Goal: Task Accomplishment & Management: Manage account settings

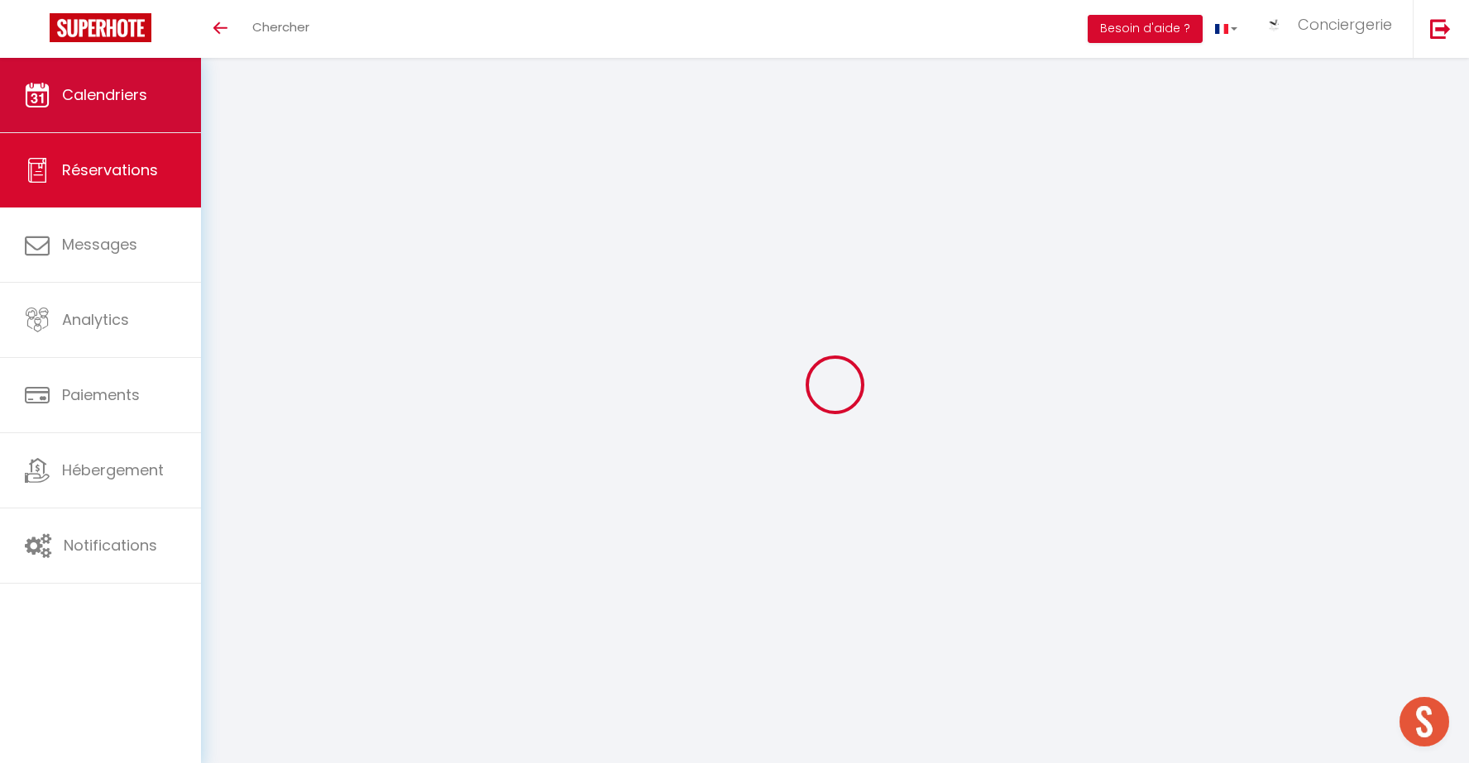
click at [103, 91] on span "Calendriers" at bounding box center [104, 94] width 85 height 21
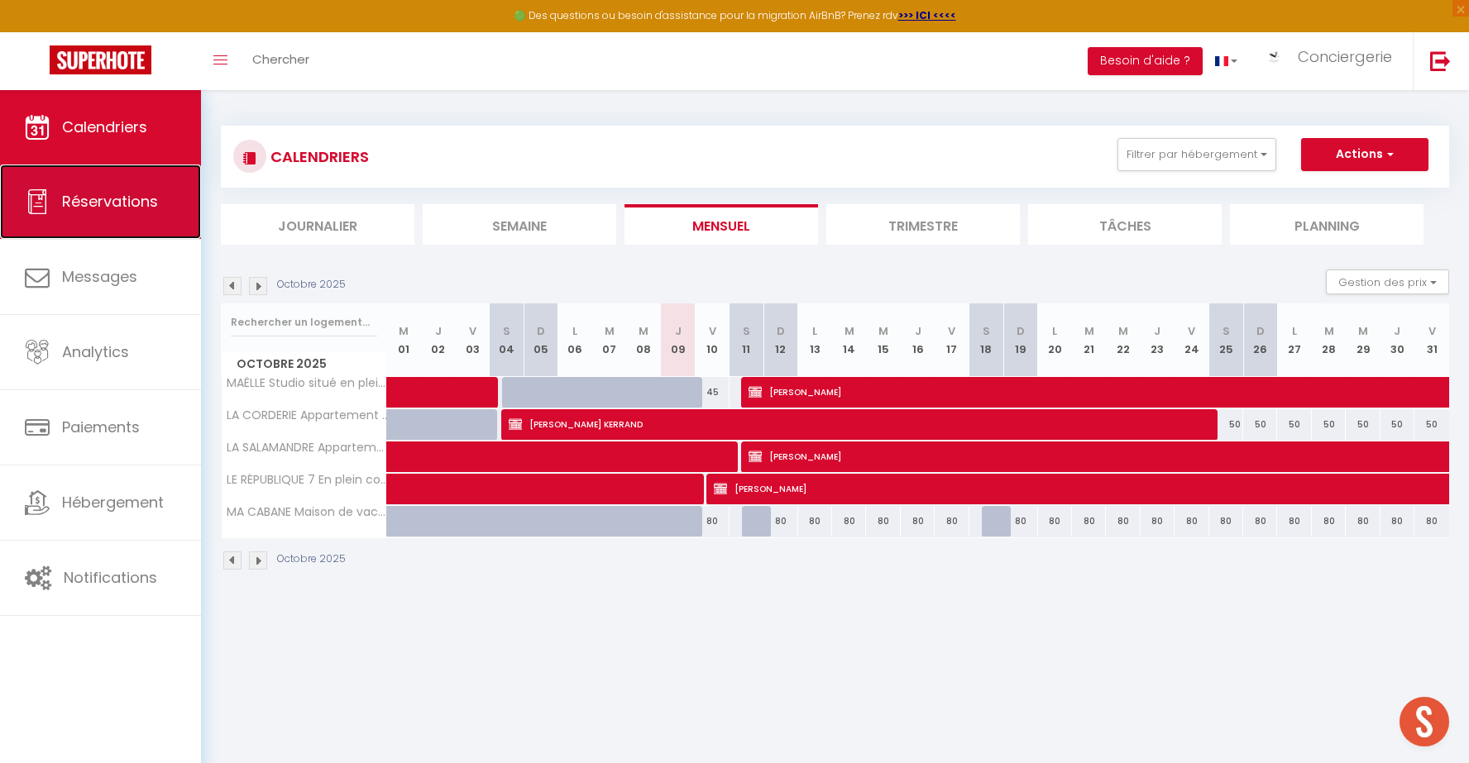
click at [114, 206] on span "Réservations" at bounding box center [110, 201] width 96 height 21
select select "not_cancelled"
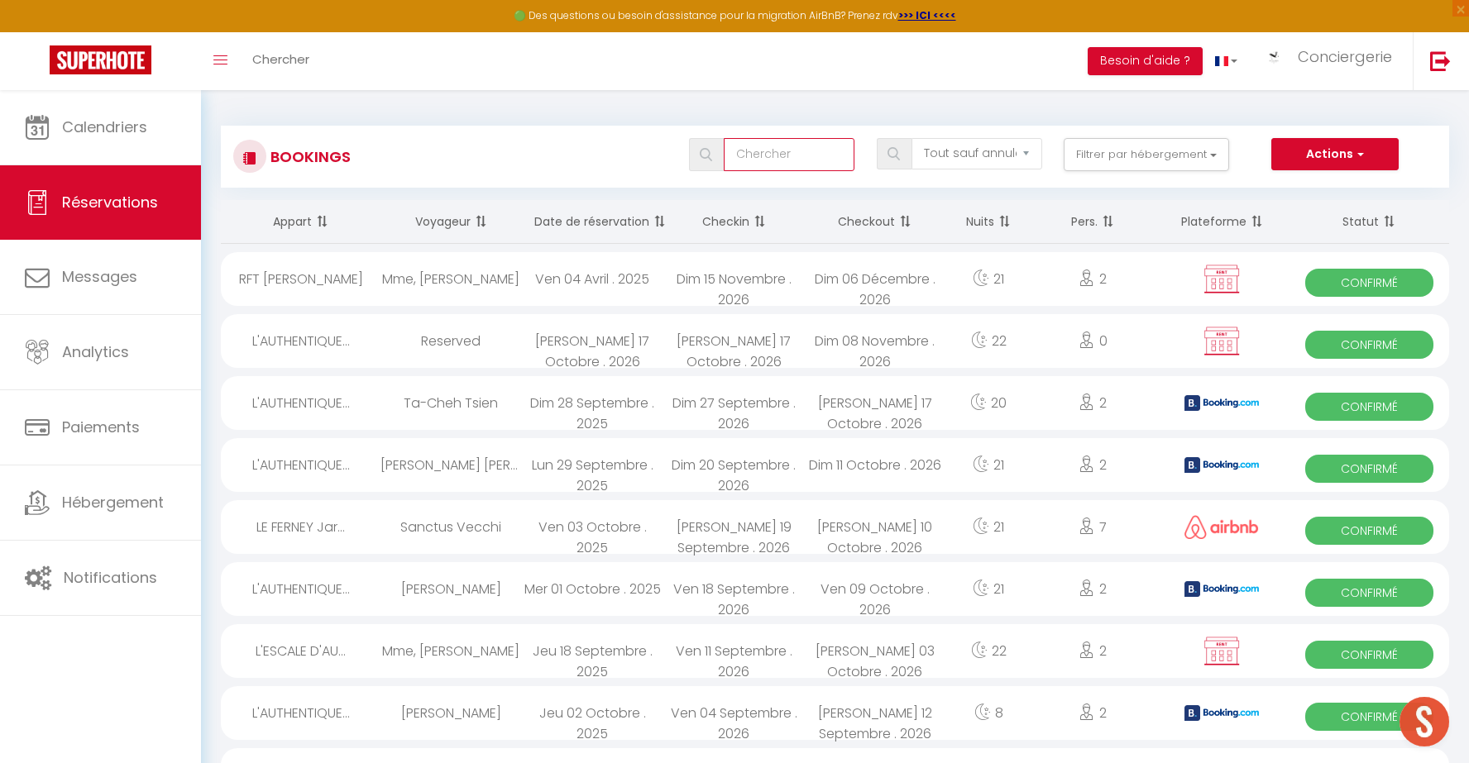
drag, startPoint x: 767, startPoint y: 157, endPoint x: 694, endPoint y: 151, distance: 73.1
click at [767, 157] on input "text" at bounding box center [789, 154] width 131 height 33
type input "jullien"
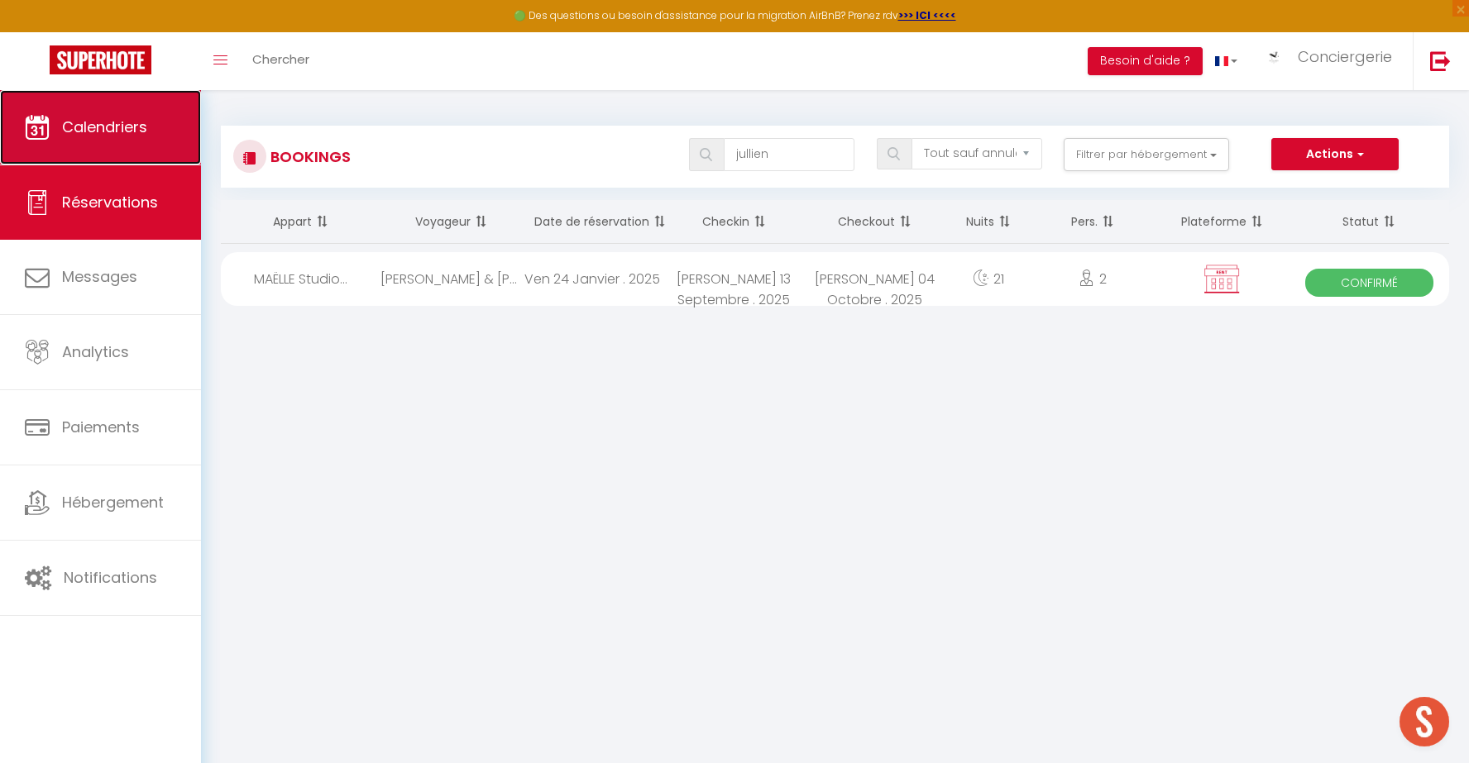
click at [130, 123] on span "Calendriers" at bounding box center [104, 127] width 85 height 21
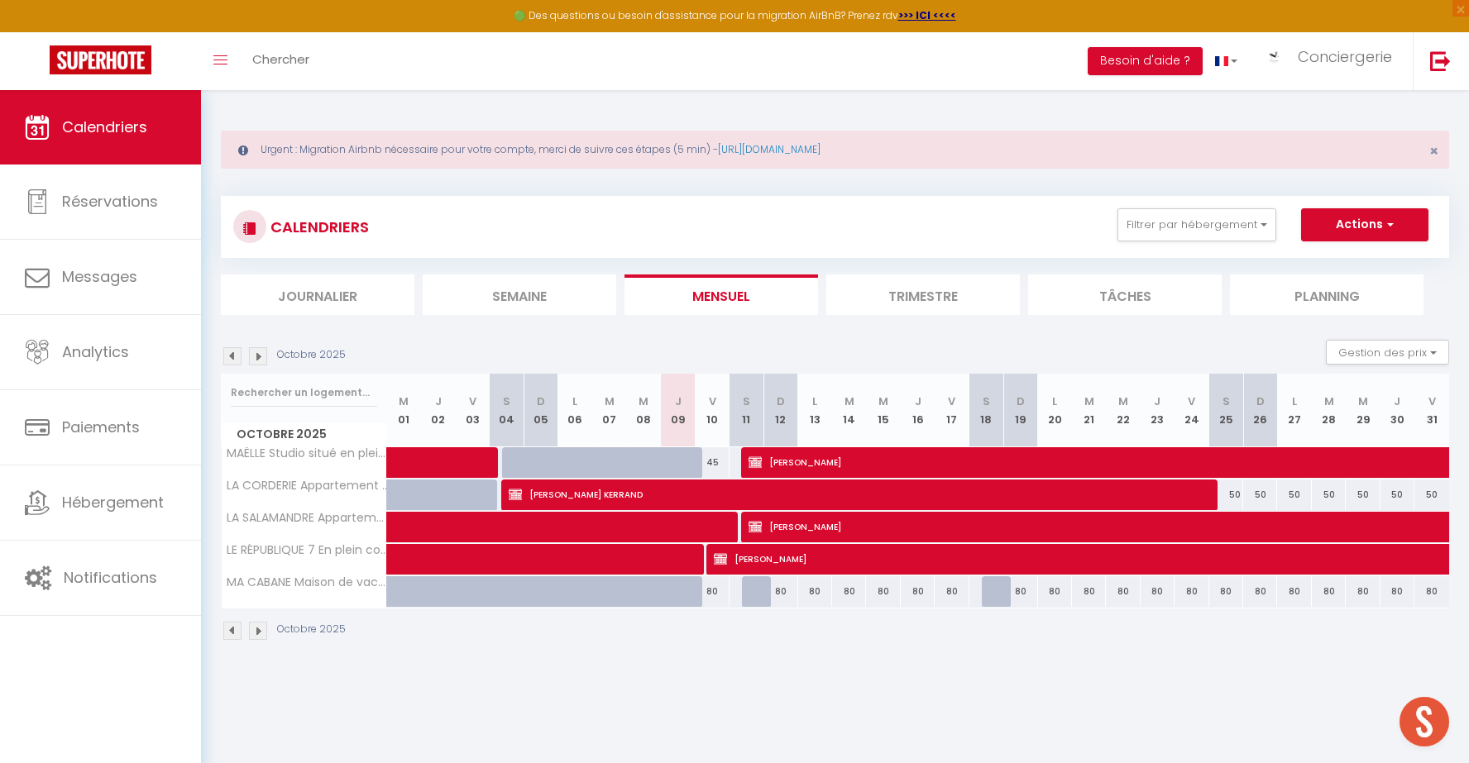
click at [681, 350] on div "Octobre 2025 Gestion des prix Nb Nuits minimum Règles Disponibilité" at bounding box center [835, 357] width 1228 height 34
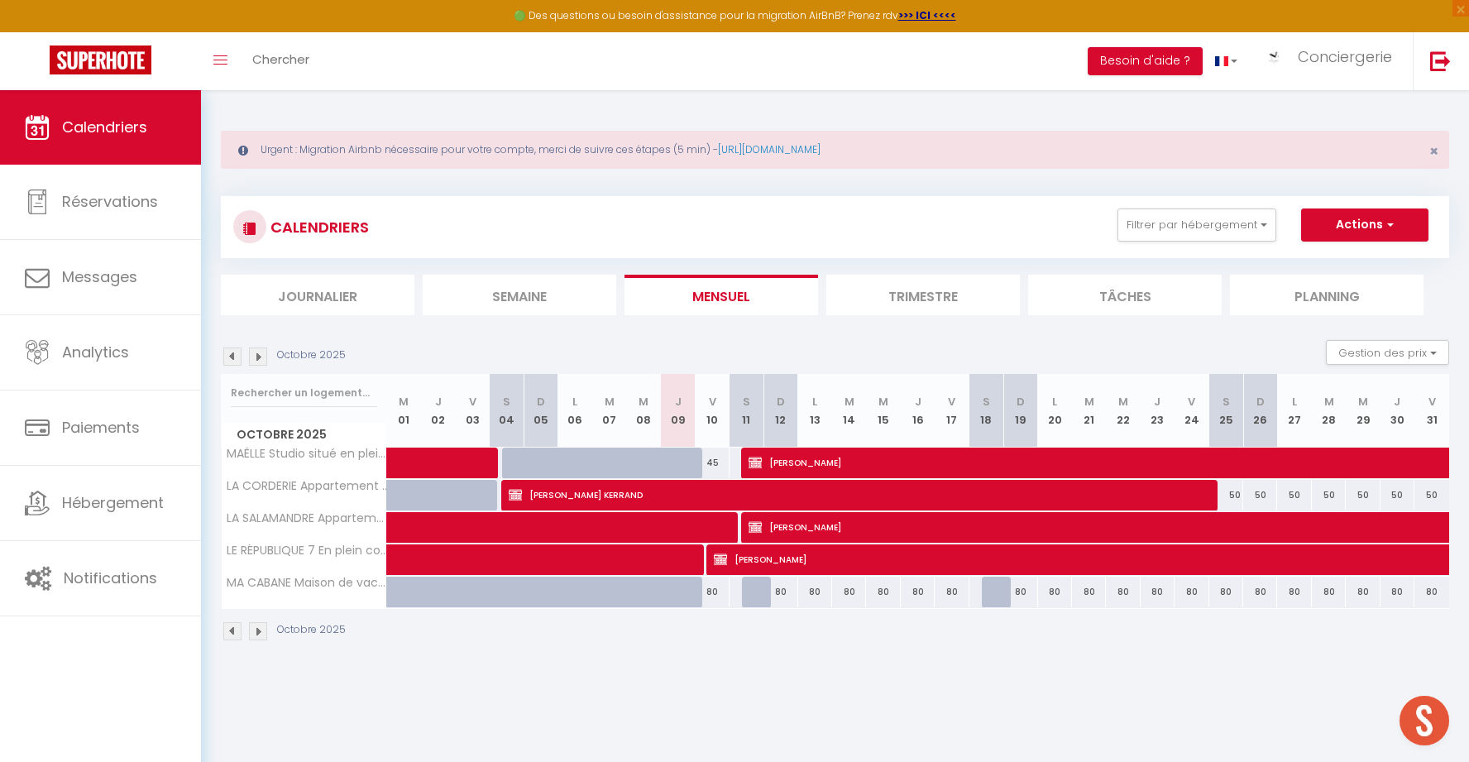
click at [256, 352] on img at bounding box center [258, 356] width 18 height 18
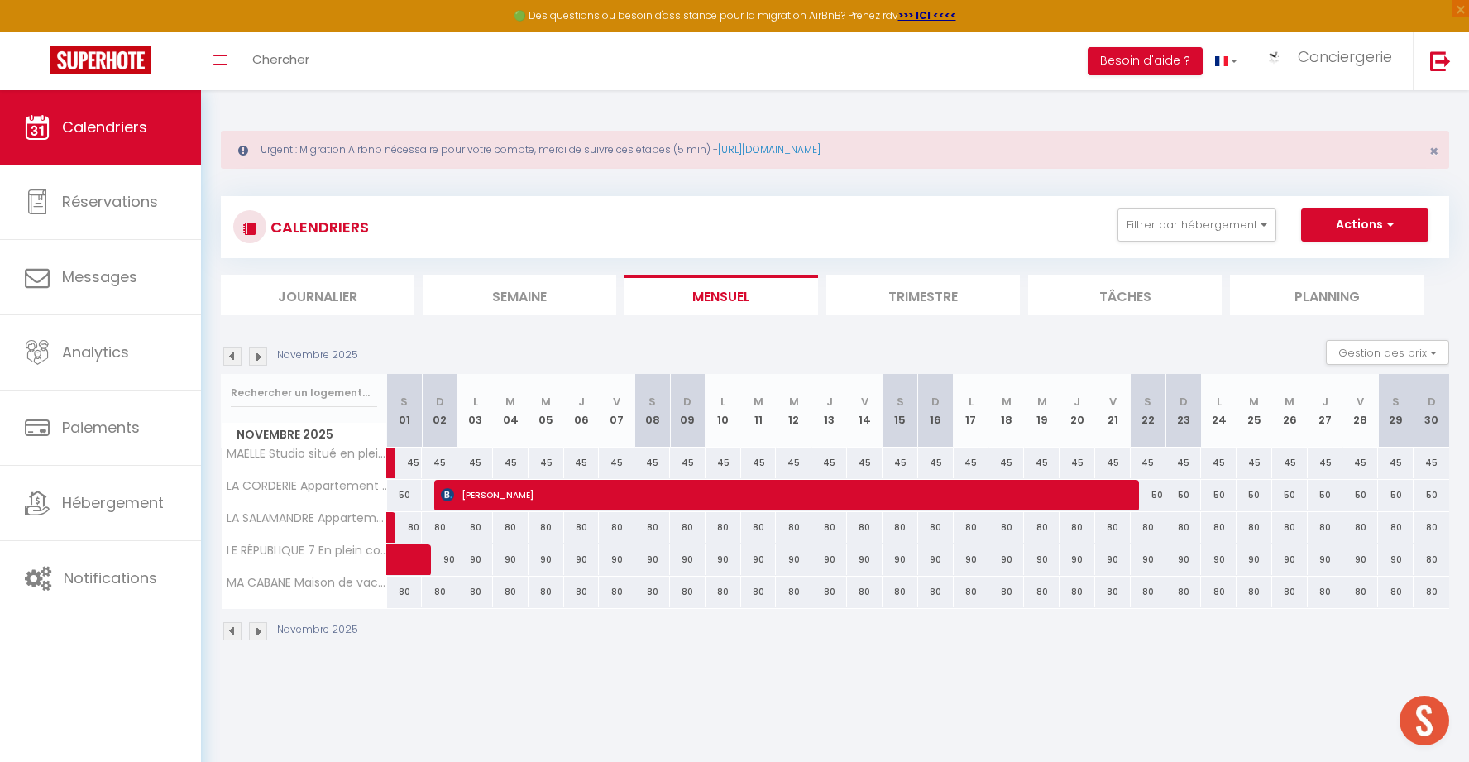
click at [256, 352] on img at bounding box center [258, 356] width 18 height 18
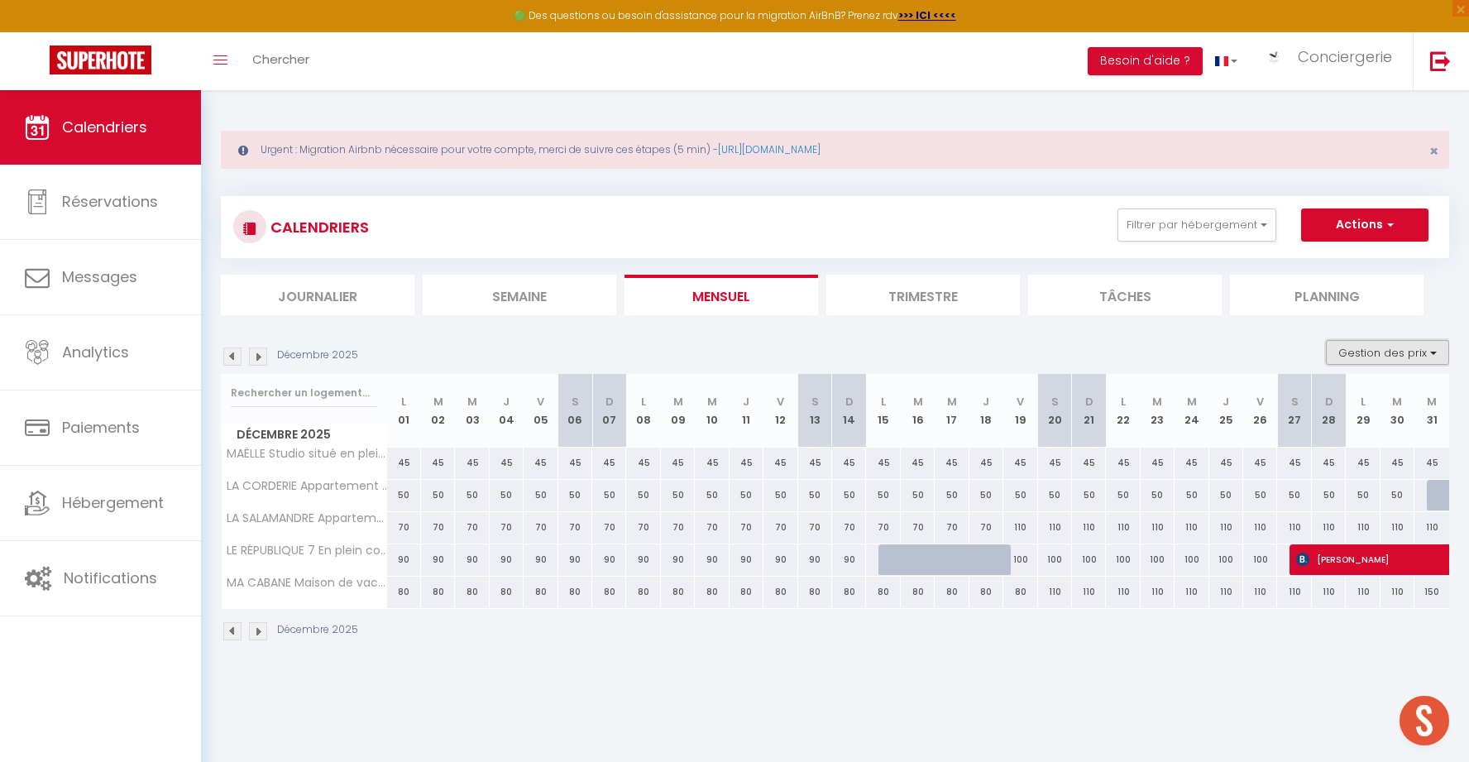
click at [1433, 352] on button "Gestion des prix" at bounding box center [1387, 352] width 123 height 25
click at [1307, 402] on input "Nb Nuits minimum" at bounding box center [1373, 403] width 149 height 17
checkbox input "true"
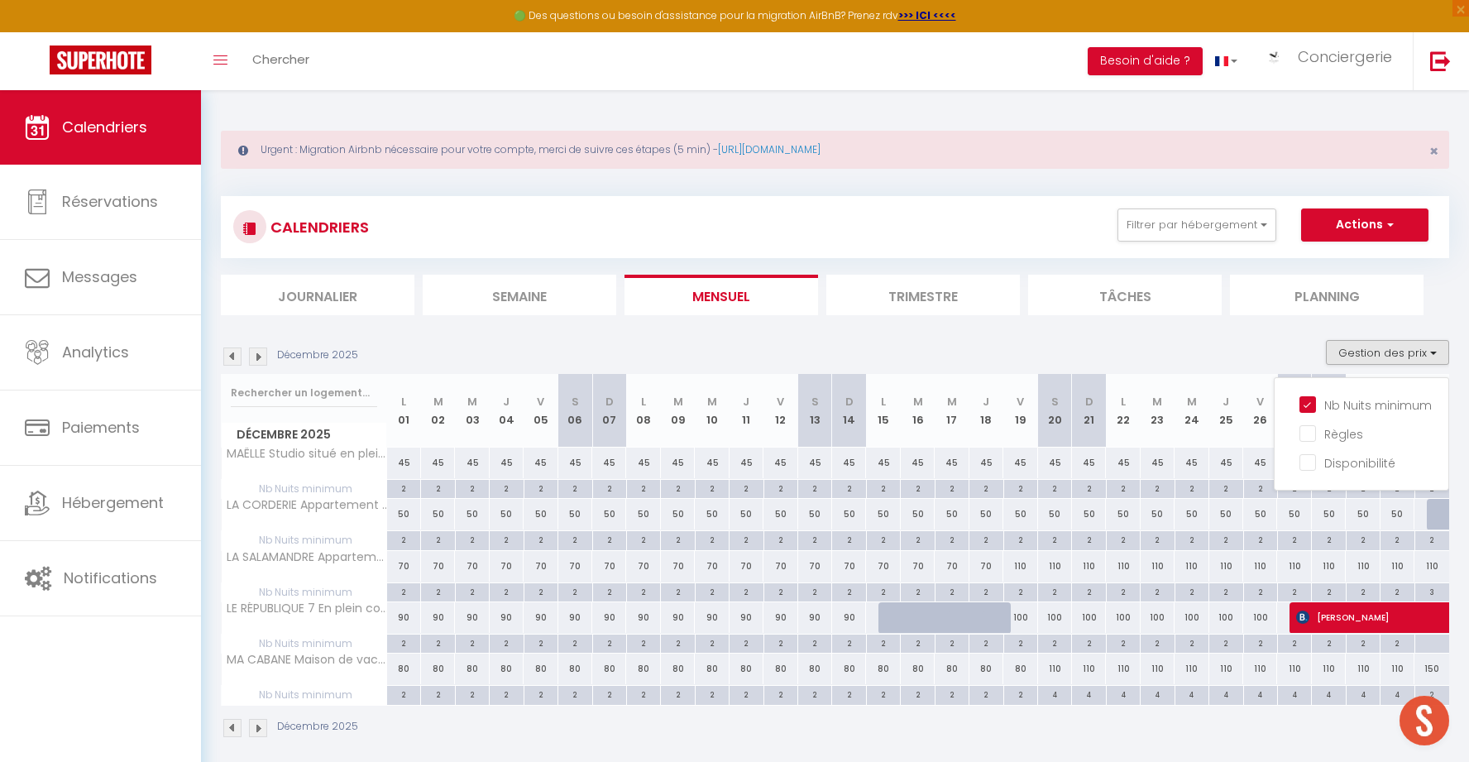
click at [256, 356] on img at bounding box center [258, 356] width 18 height 18
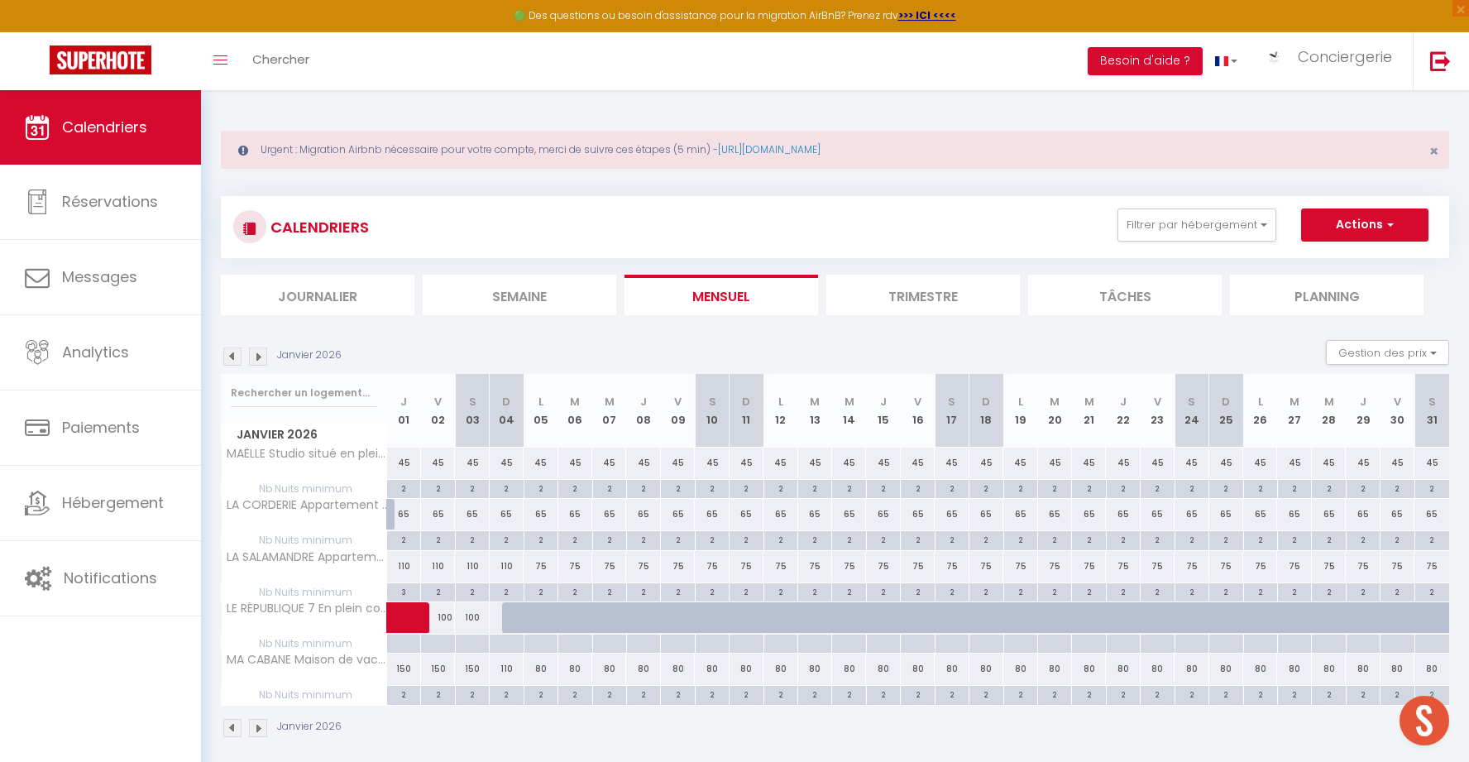
click at [403, 518] on div "65" at bounding box center [404, 514] width 34 height 31
type input "65"
type input "Jeu 01 Janvier 2026"
type input "Ven 02 Janvier 2026"
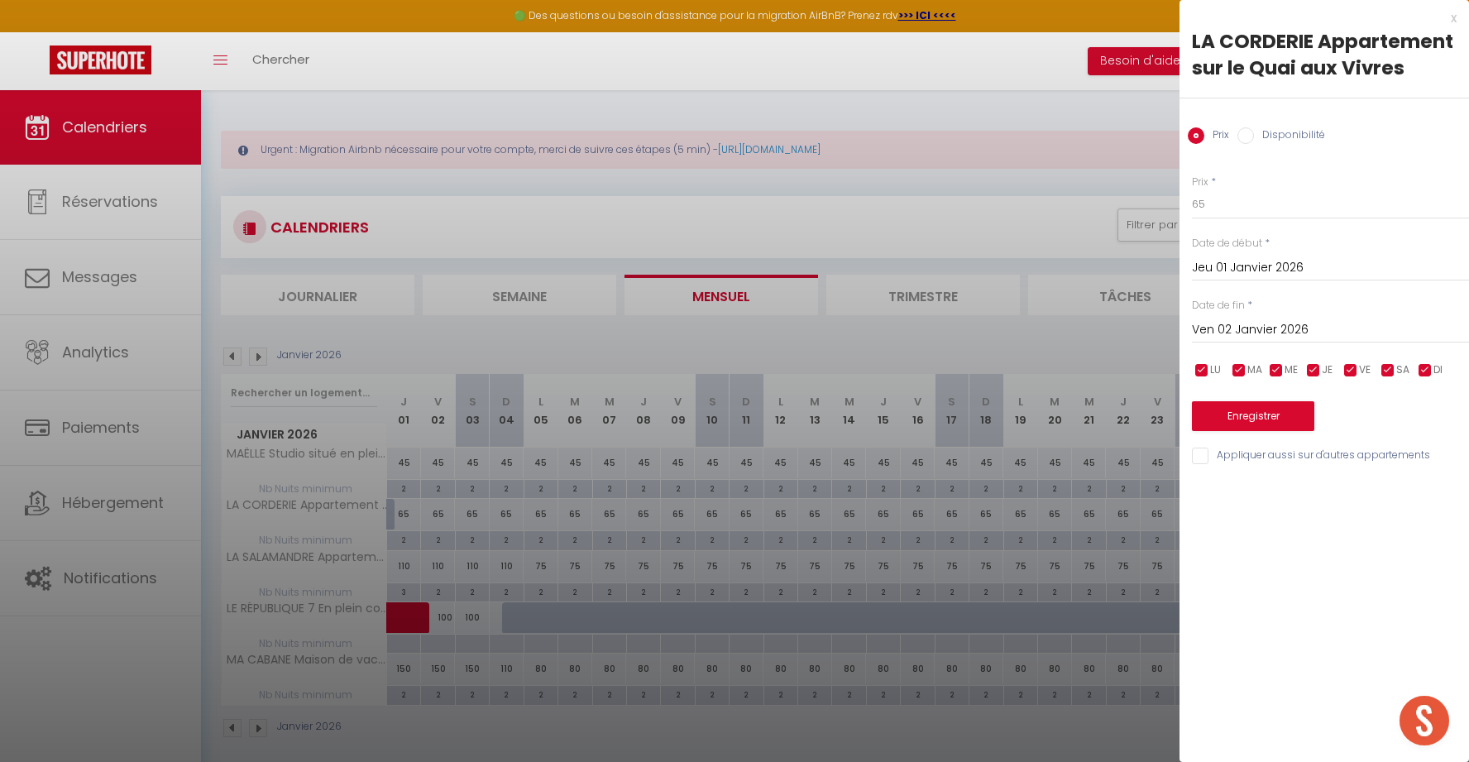
click at [1245, 132] on input "Disponibilité" at bounding box center [1245, 135] width 17 height 17
radio input "true"
radio input "false"
click at [1218, 268] on input "Jeu 01 Janvier 2026" at bounding box center [1330, 270] width 277 height 22
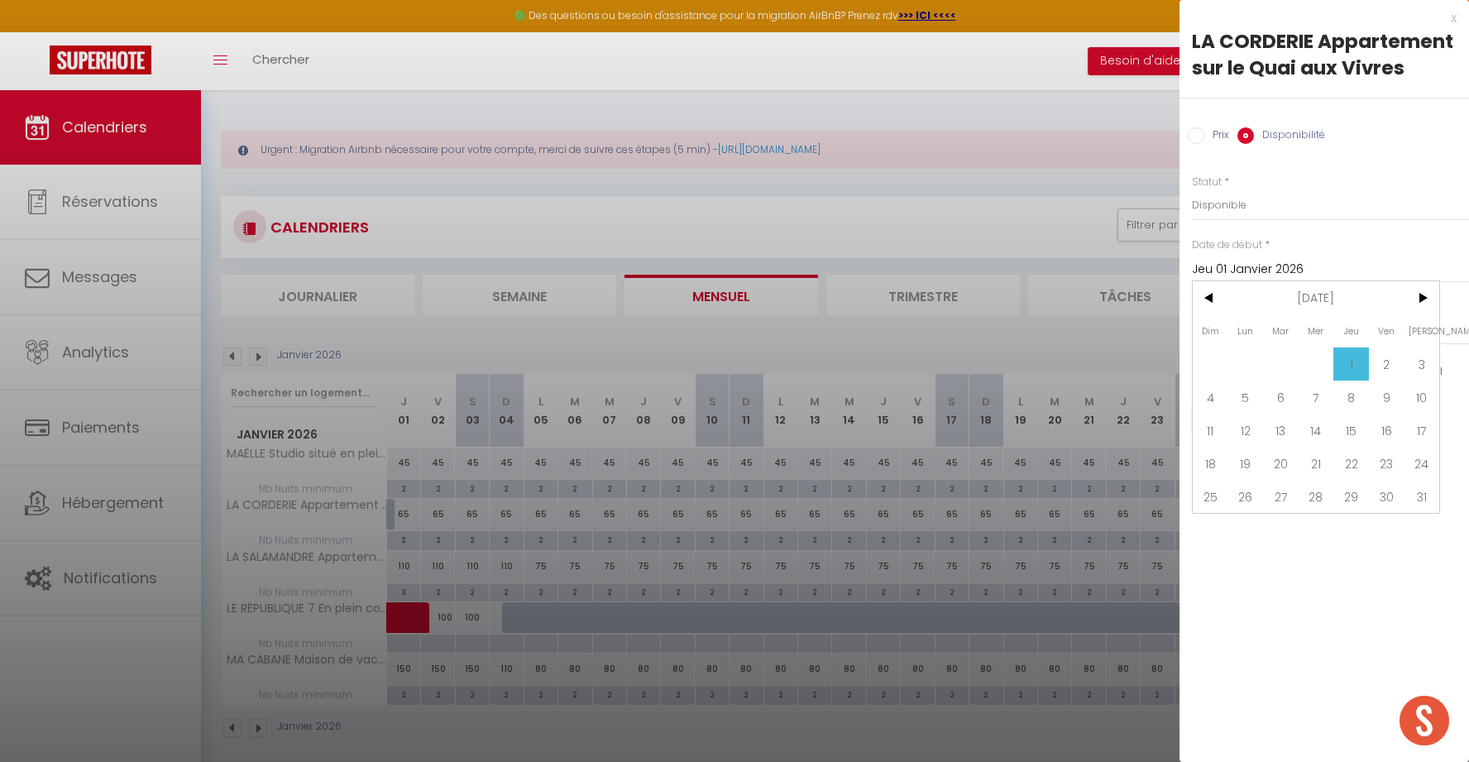
drag, startPoint x: 1216, startPoint y: 300, endPoint x: 1229, endPoint y: 318, distance: 22.5
click at [1216, 300] on span "<" at bounding box center [1211, 297] width 36 height 33
click at [1289, 496] on span "30" at bounding box center [1281, 496] width 36 height 33
type input "[DATE] Décembre 2025"
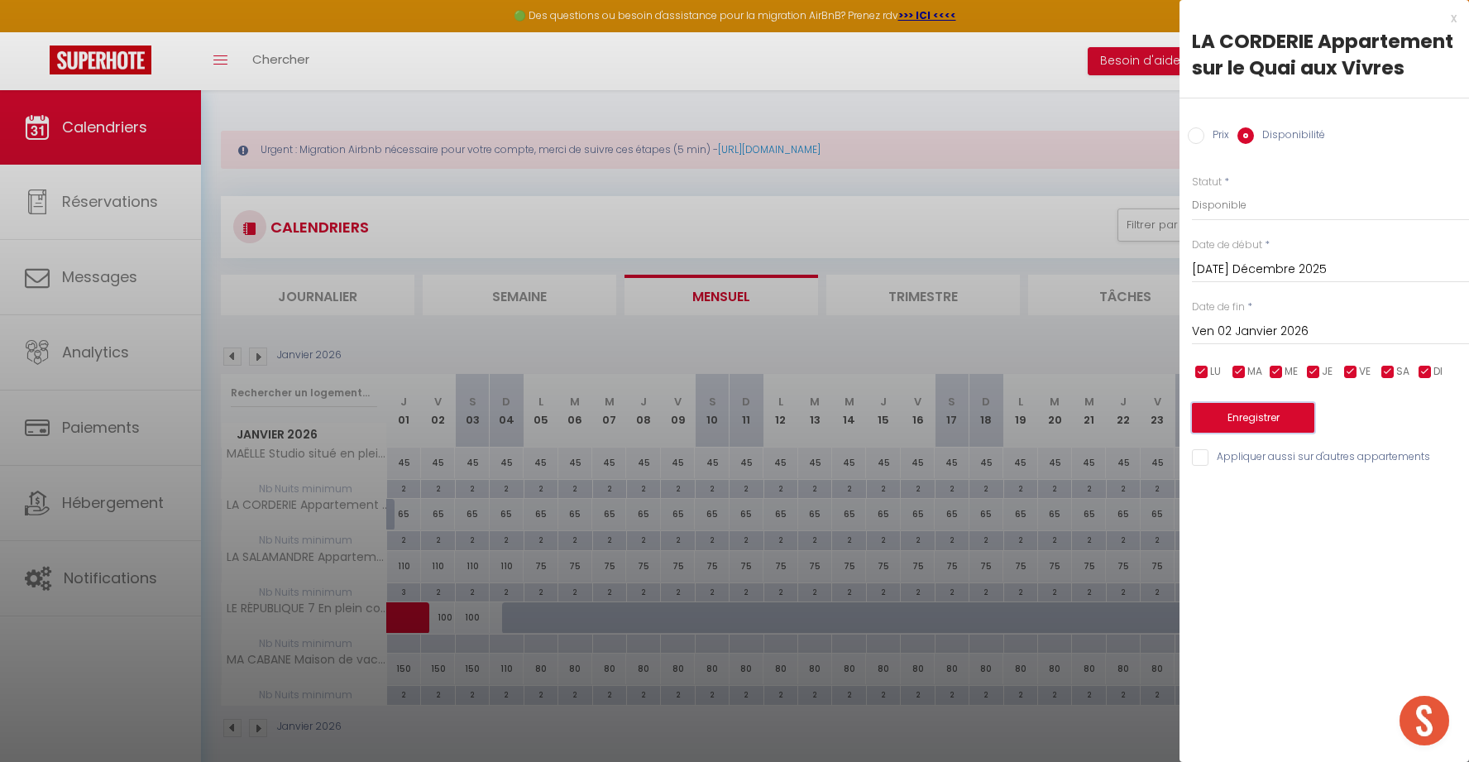
click at [1236, 419] on button "Enregistrer" at bounding box center [1253, 418] width 122 height 30
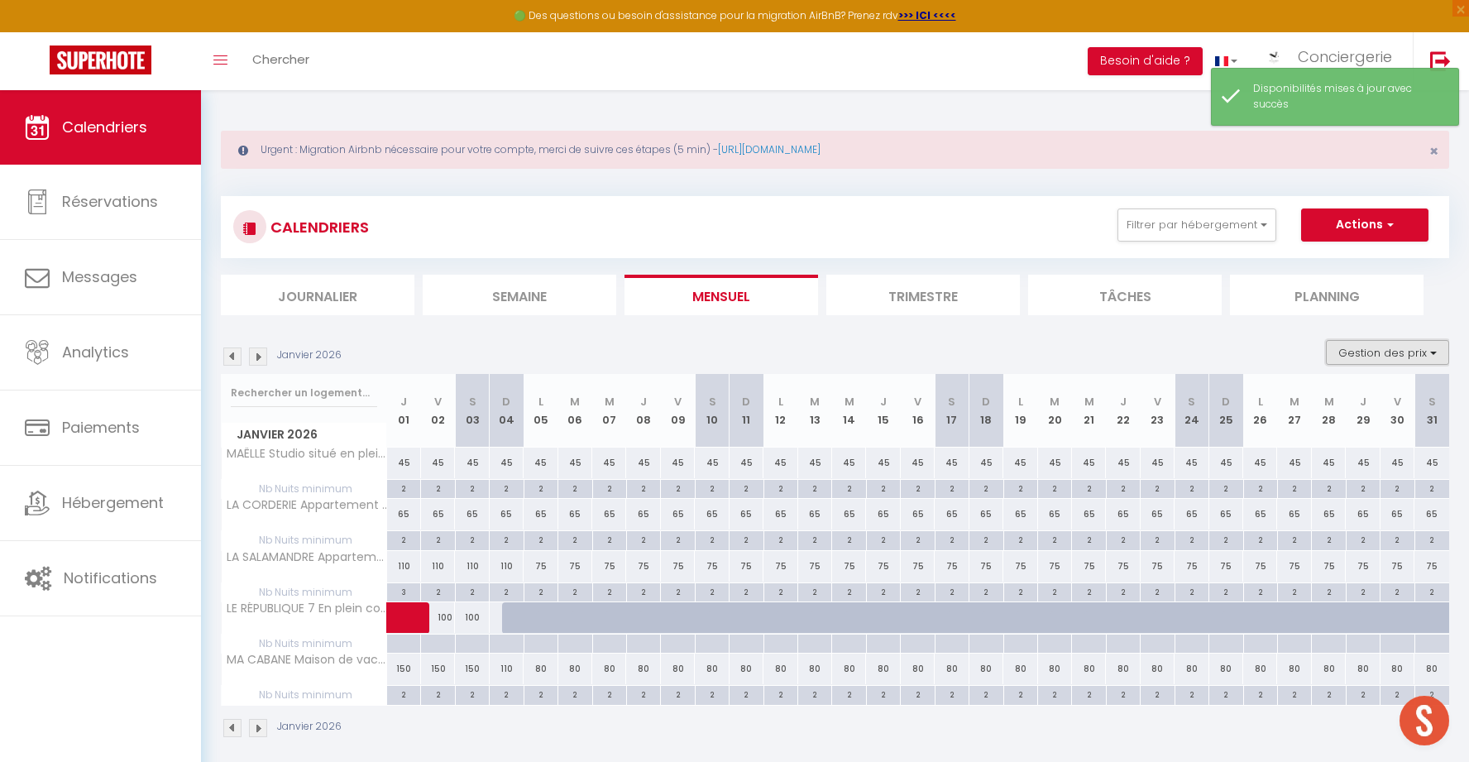
click at [1419, 350] on button "Gestion des prix" at bounding box center [1387, 352] width 123 height 25
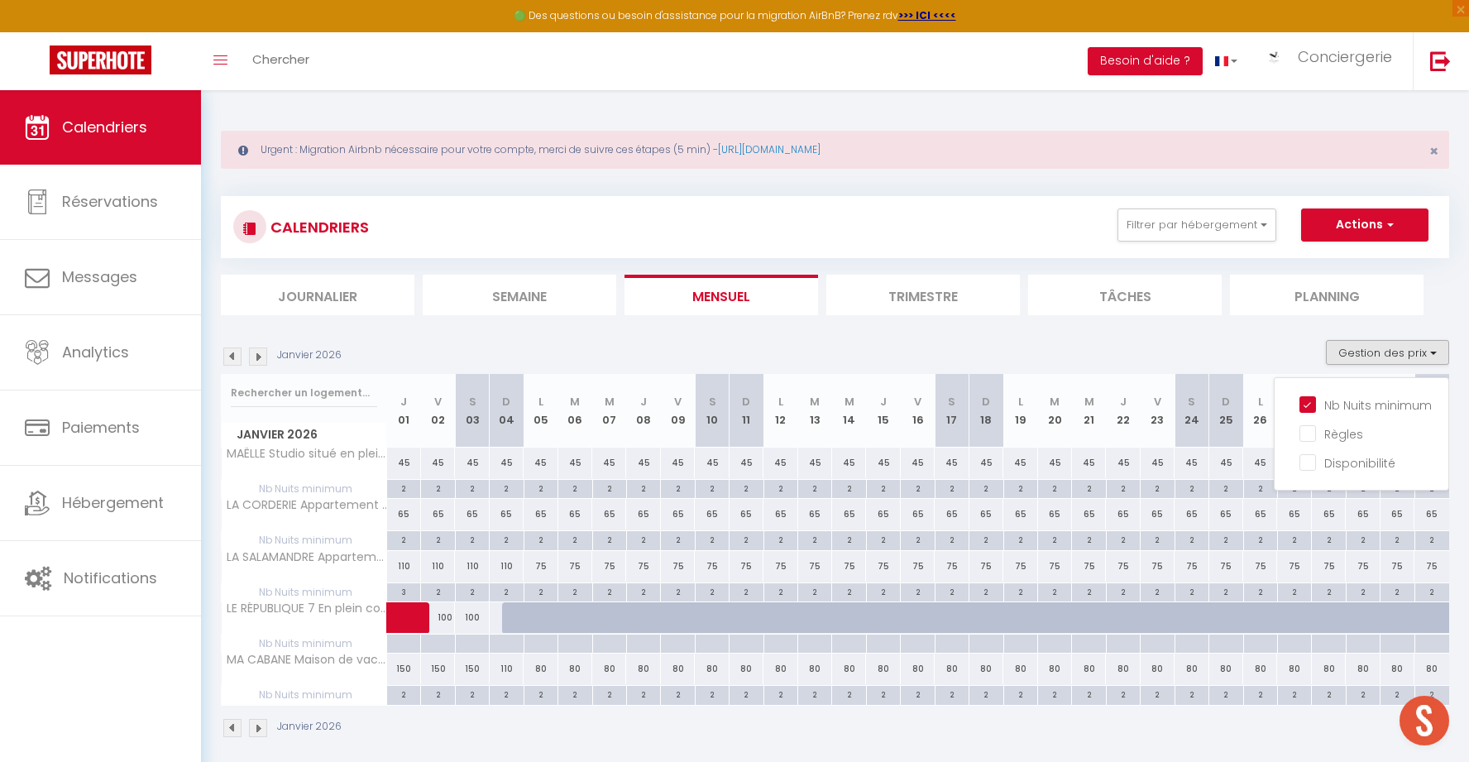
click at [232, 359] on img at bounding box center [232, 356] width 18 height 18
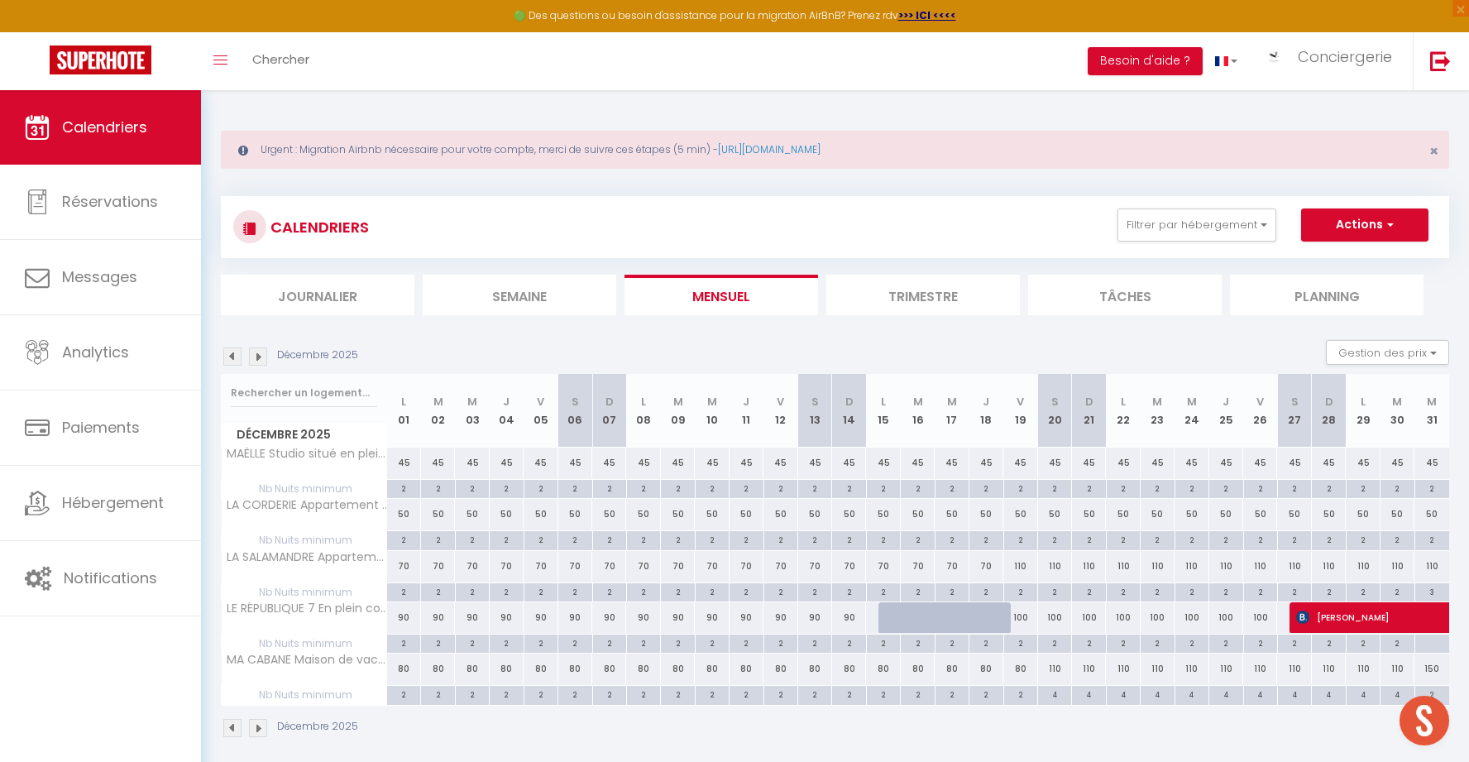
click at [1059, 541] on div "2" at bounding box center [1054, 539] width 33 height 16
type input "2"
type input "[PERSON_NAME] 20 Décembre 2025"
type input "Dim 21 Décembre 2025"
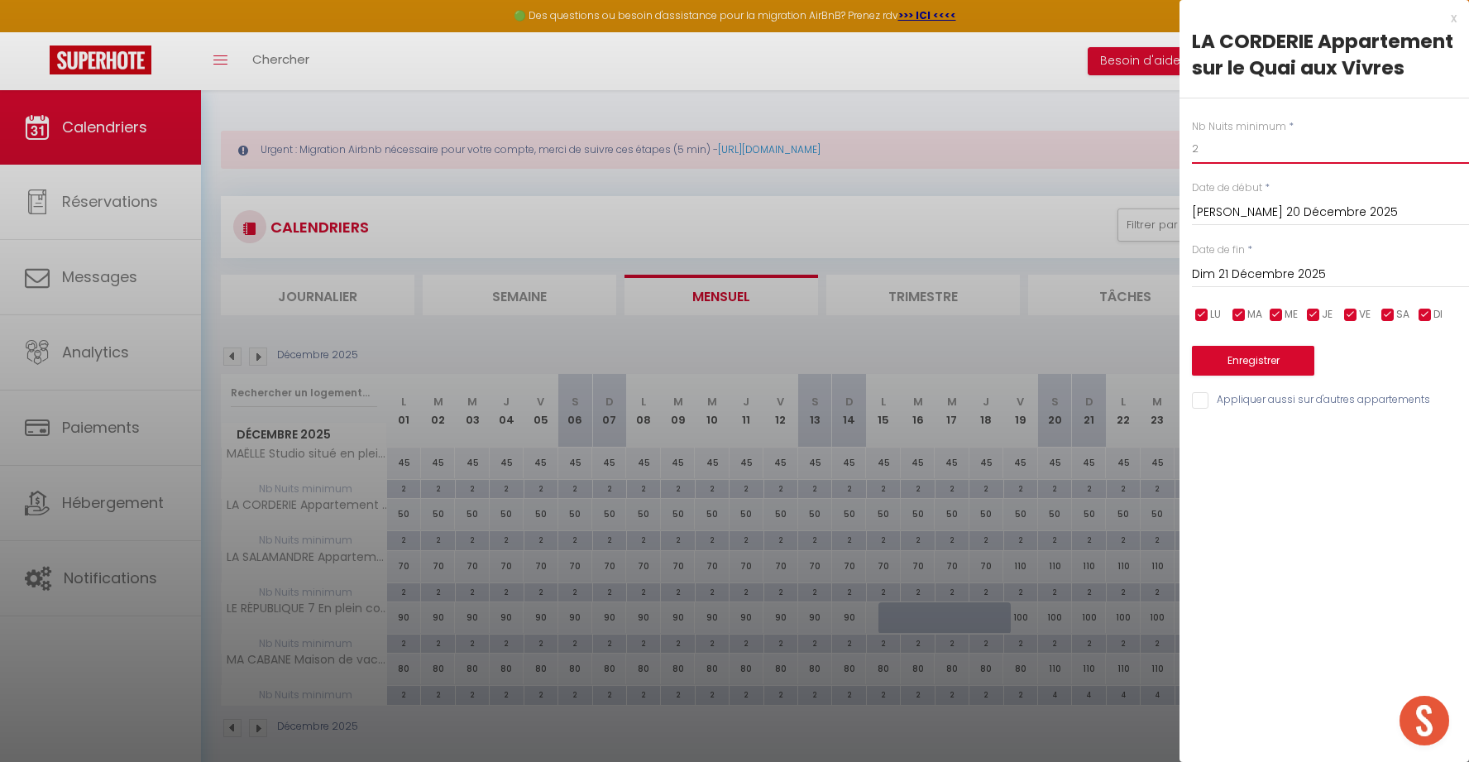
drag, startPoint x: 1221, startPoint y: 151, endPoint x: 1146, endPoint y: 147, distance: 75.4
click at [1146, 147] on body "🟢 Des questions ou besoin d'assistance pour la migration AirBnB? Prenez rdv >>>…" at bounding box center [734, 471] width 1469 height 762
type input "3"
click at [1266, 270] on input "Dim 21 Décembre 2025" at bounding box center [1330, 275] width 277 height 22
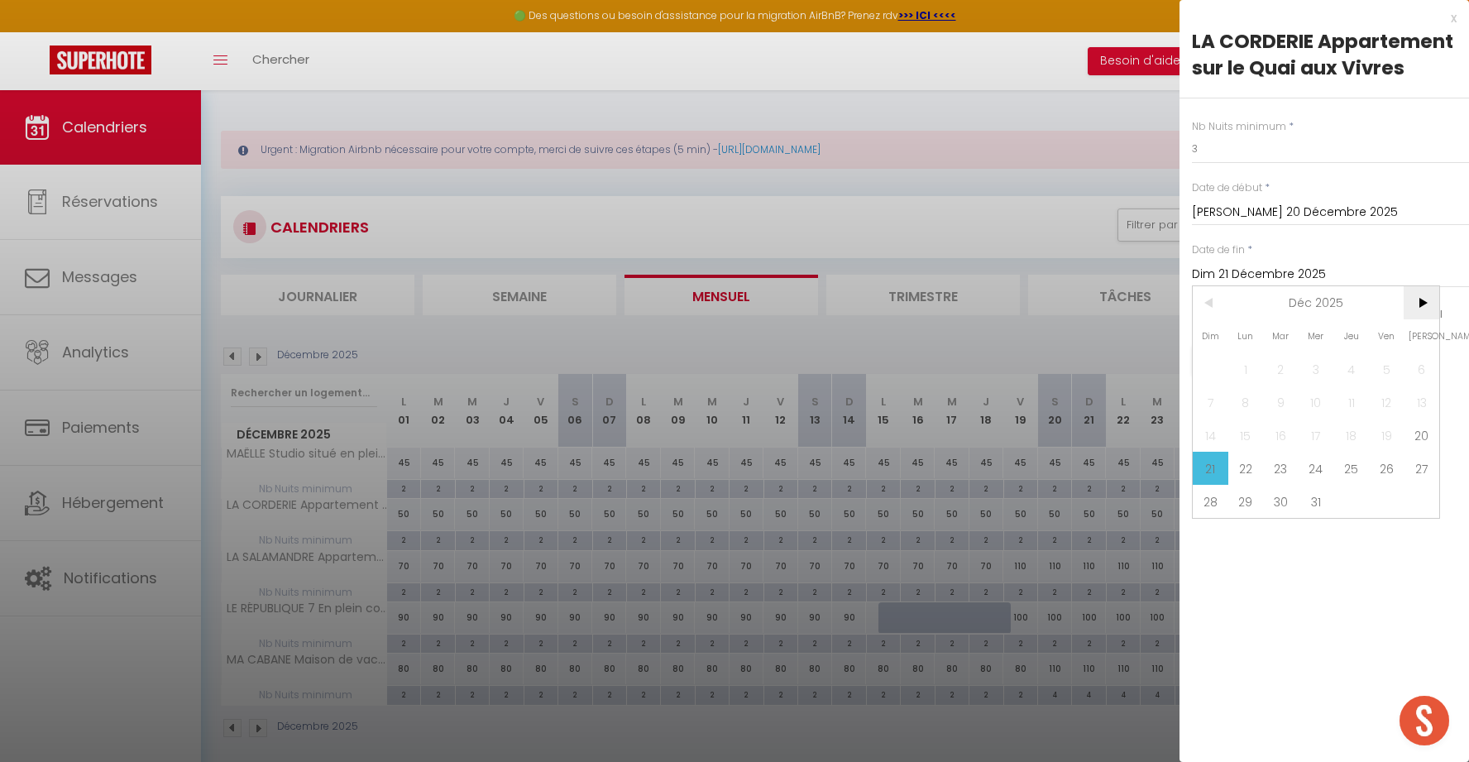
click at [1413, 299] on span ">" at bounding box center [1422, 302] width 36 height 33
click at [1237, 405] on span "5" at bounding box center [1246, 401] width 36 height 33
type input "Lun 05 Janvier 2026"
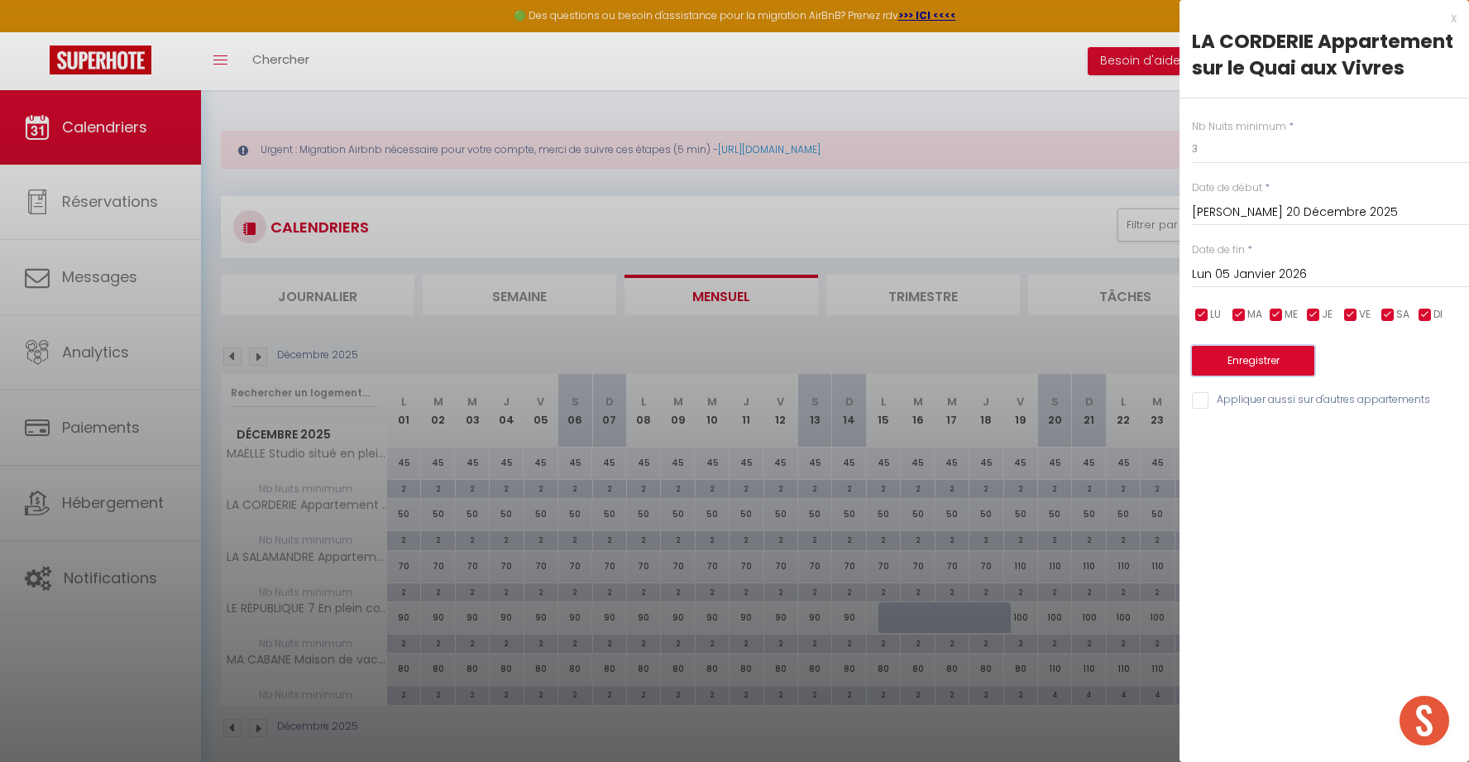
click at [1275, 359] on button "Enregistrer" at bounding box center [1253, 361] width 122 height 30
